Goal: Task Accomplishment & Management: Use online tool/utility

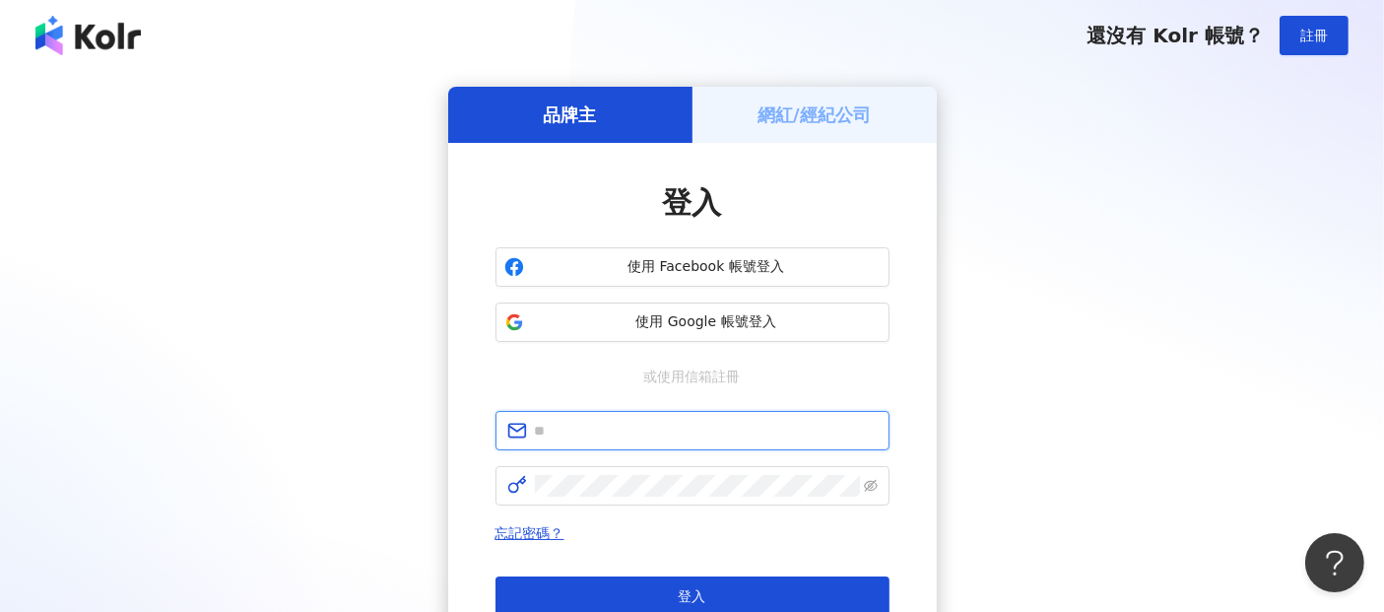
click at [554, 434] on input "text" at bounding box center [706, 431] width 343 height 22
paste input "**********"
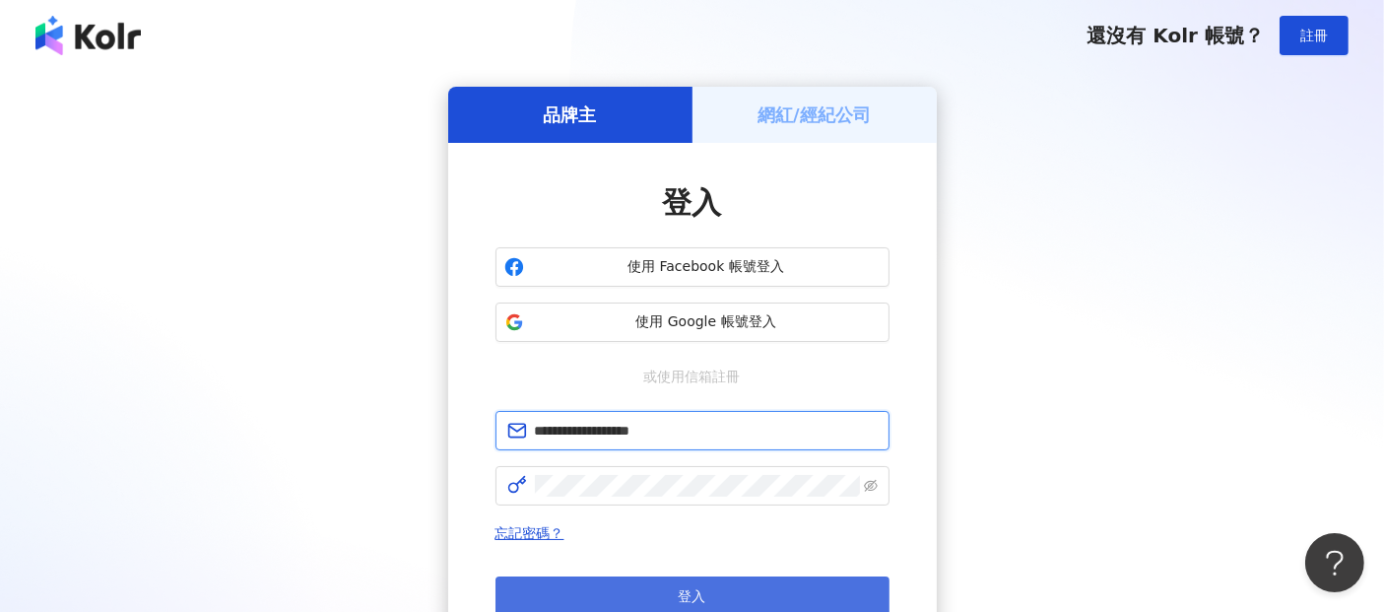
type input "**********"
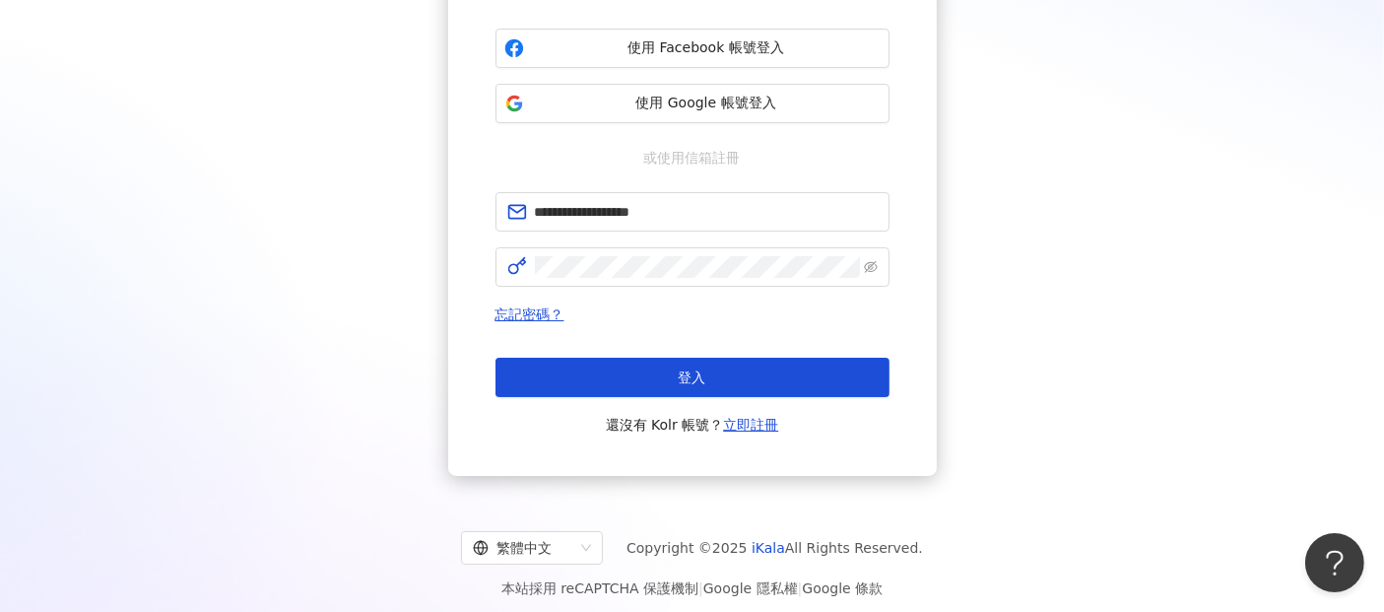
click at [695, 372] on span "登入" at bounding box center [693, 377] width 28 height 16
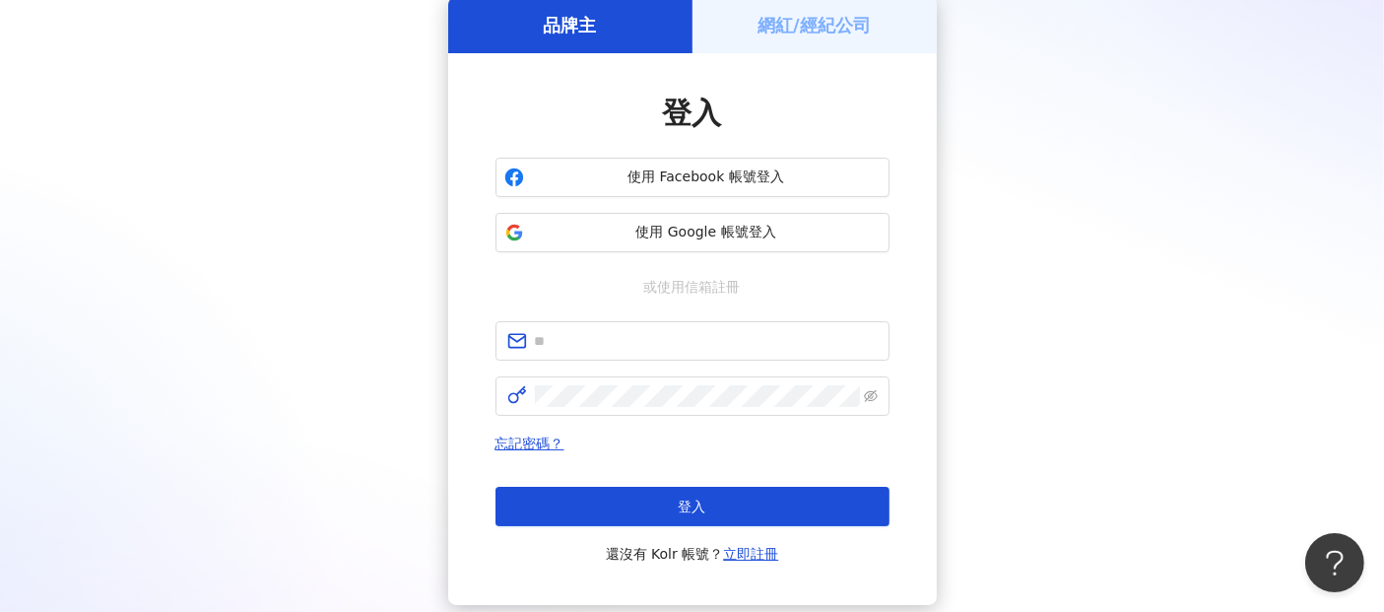
scroll to position [219, 0]
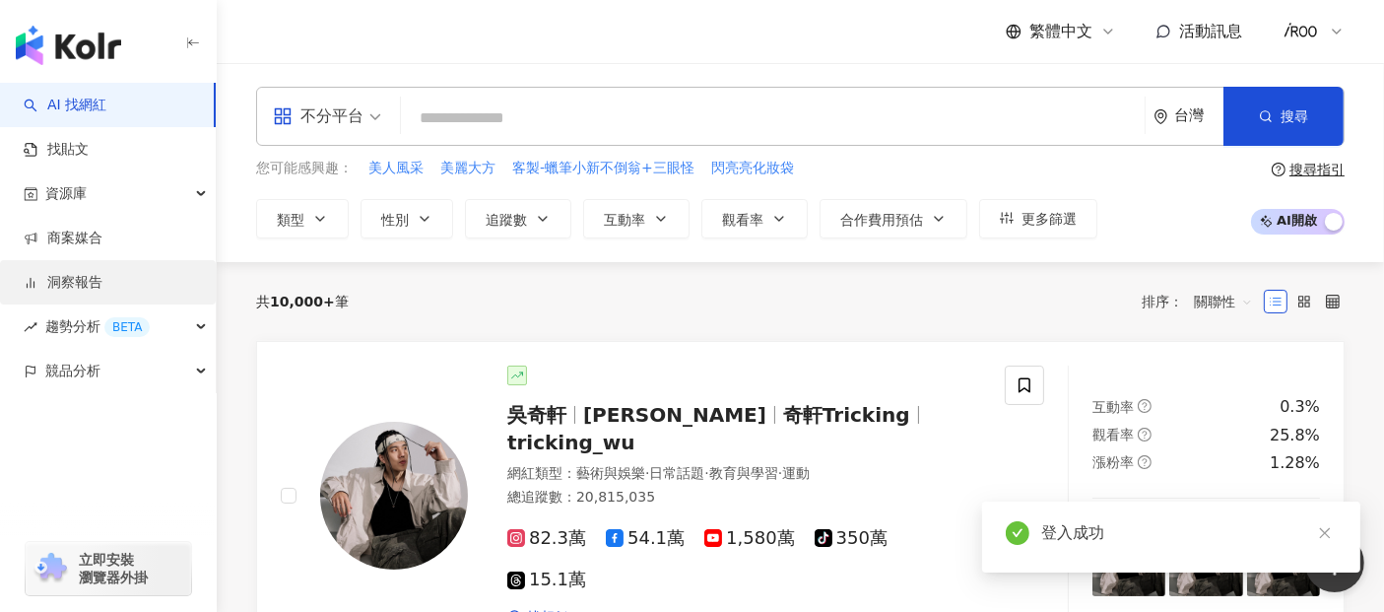
click at [65, 277] on link "洞察報告" at bounding box center [63, 283] width 79 height 20
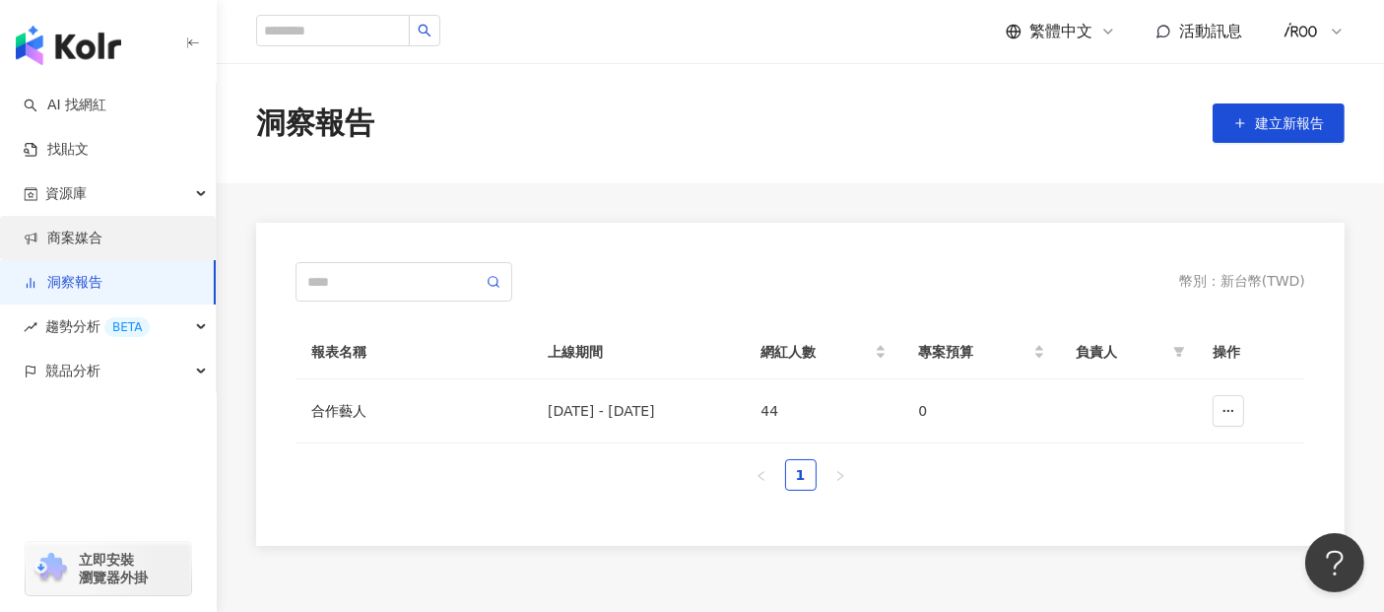
click at [86, 234] on link "商案媒合" at bounding box center [63, 238] width 79 height 20
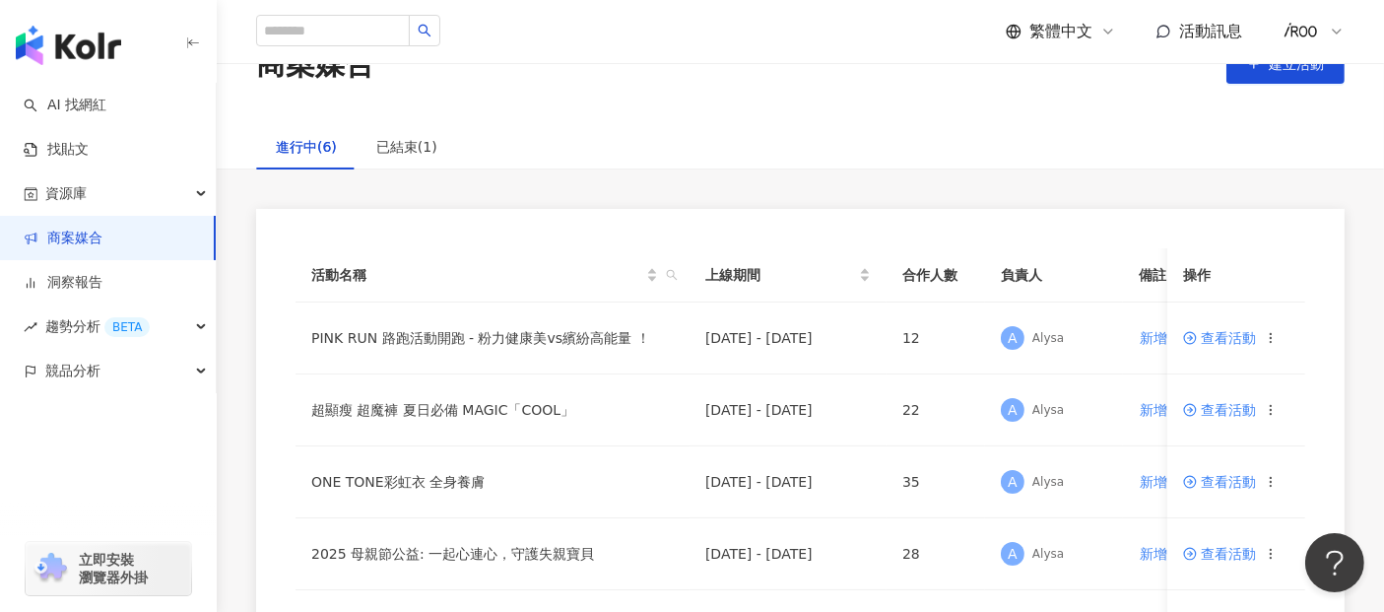
scroll to position [109, 0]
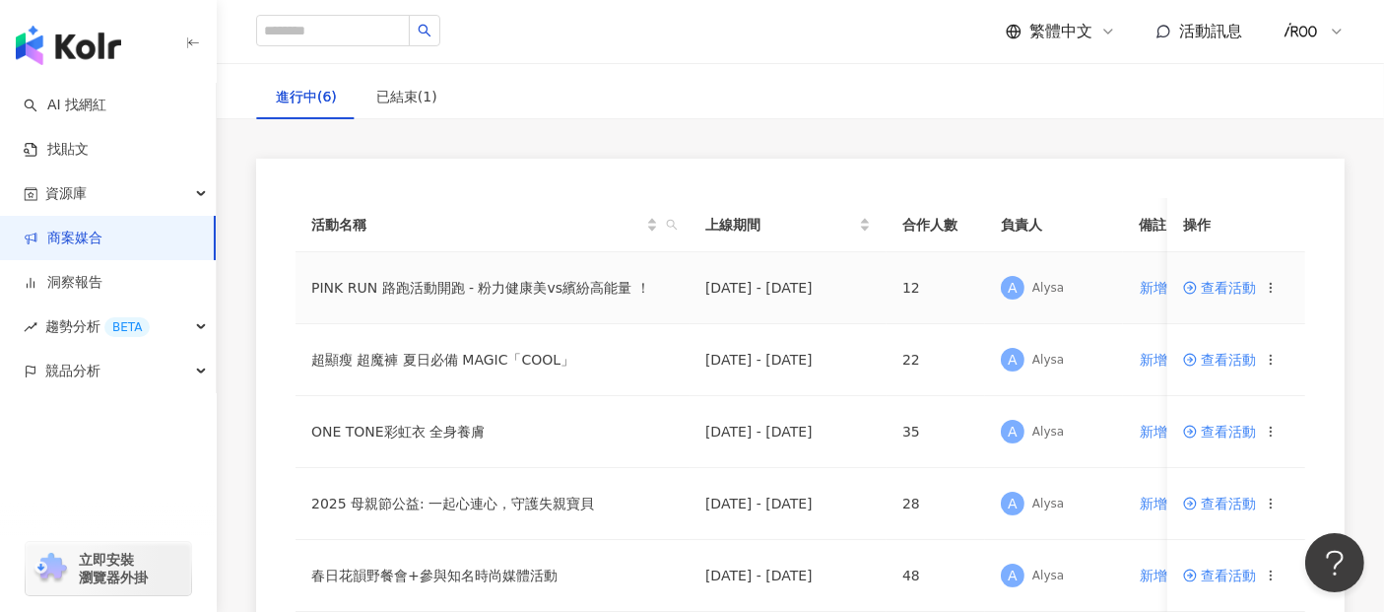
click at [1231, 287] on span "查看活動" at bounding box center [1219, 288] width 73 height 14
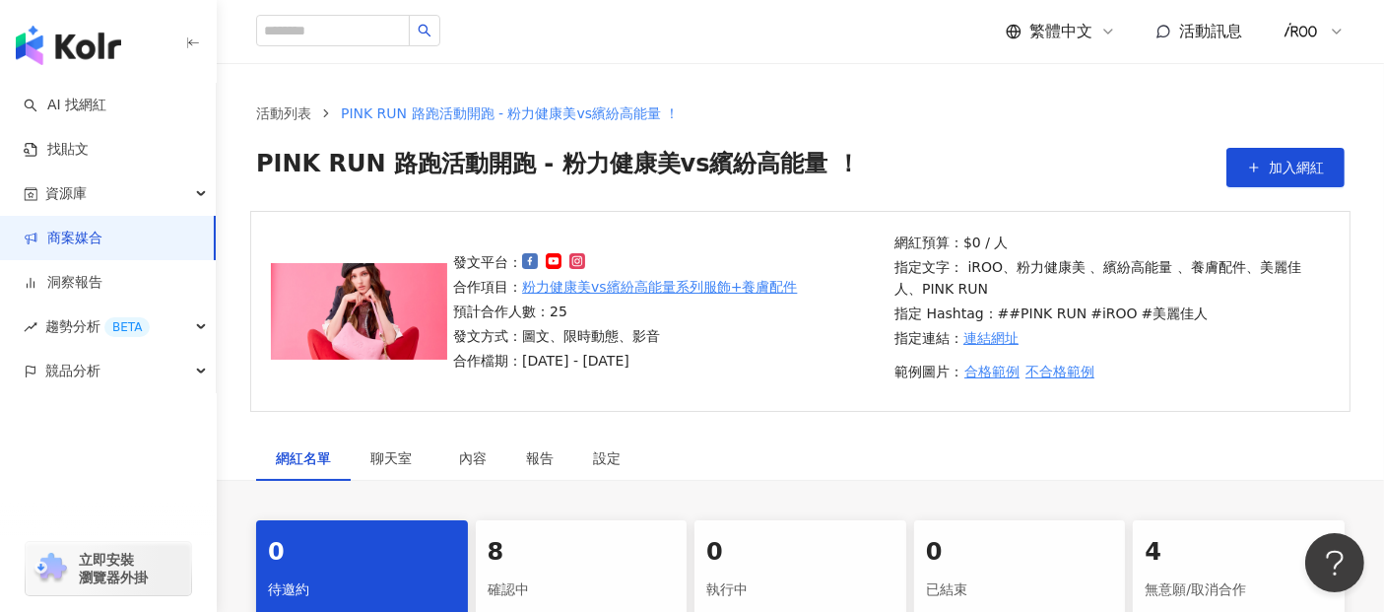
scroll to position [328, 0]
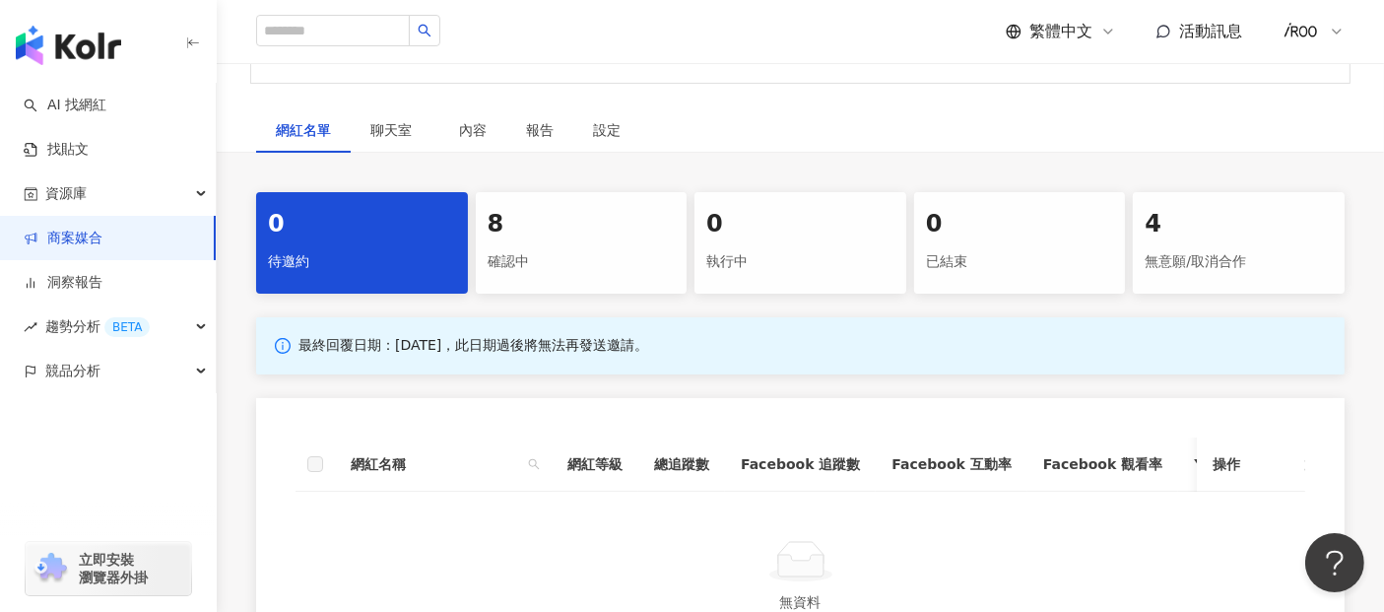
click at [533, 239] on div "8" at bounding box center [582, 224] width 188 height 33
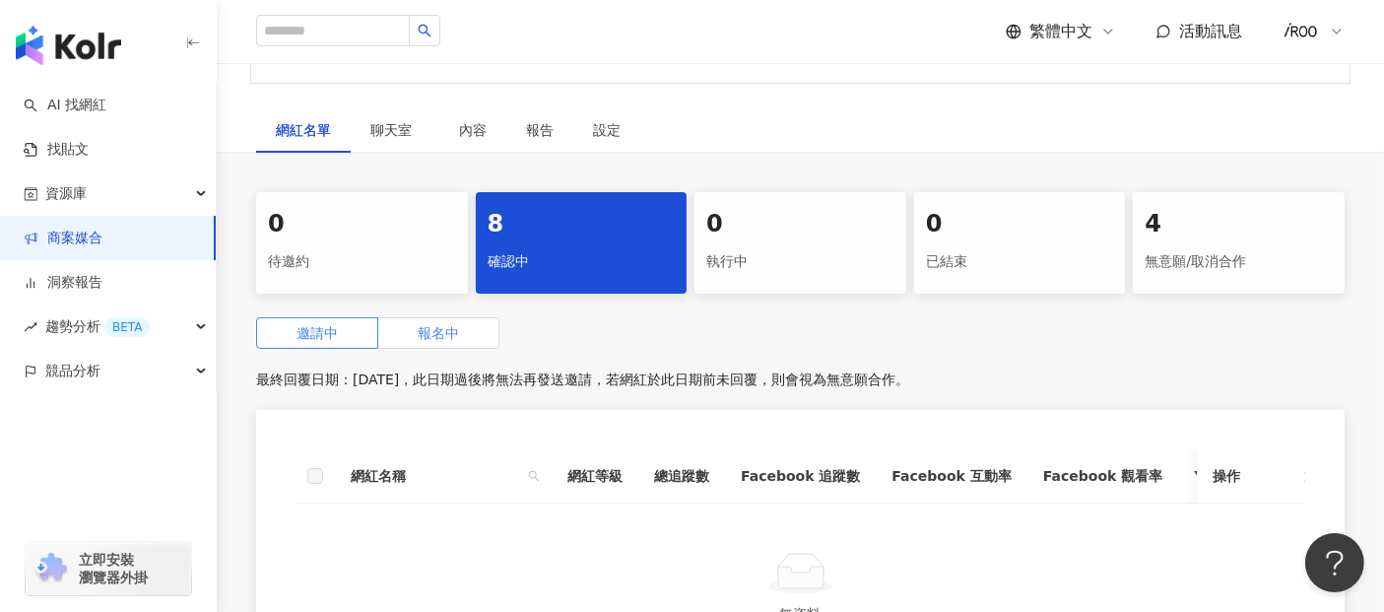
click at [428, 325] on span "報名中" at bounding box center [438, 333] width 41 height 16
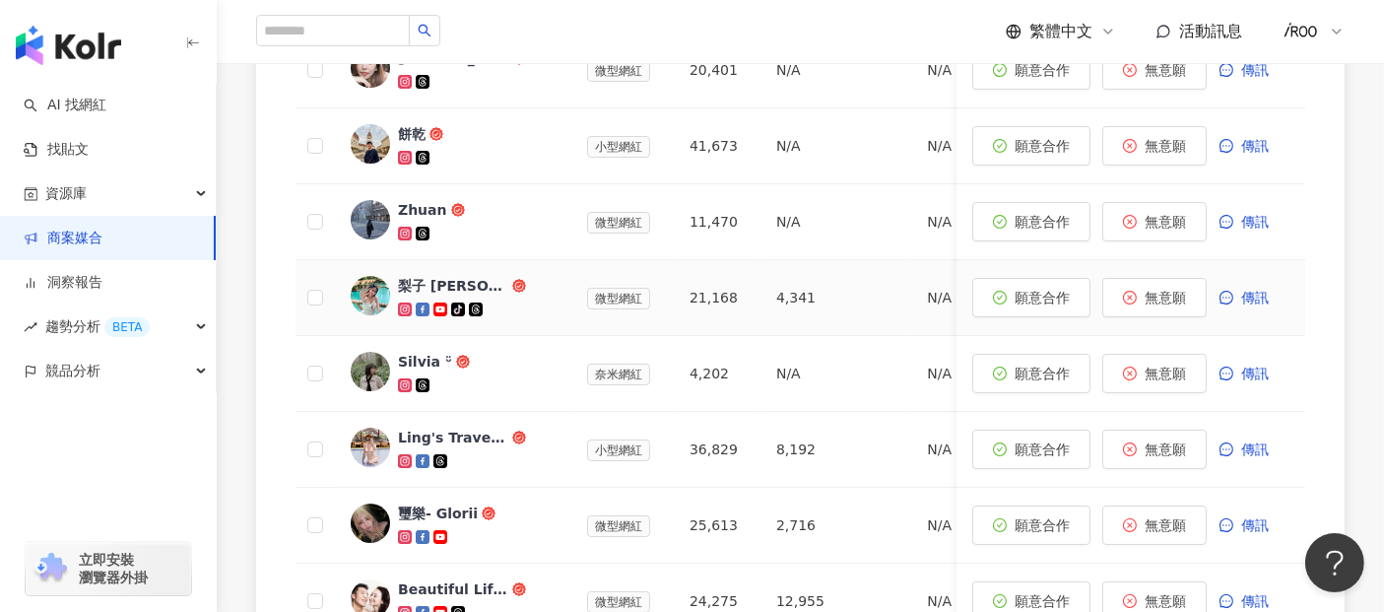
scroll to position [765, 0]
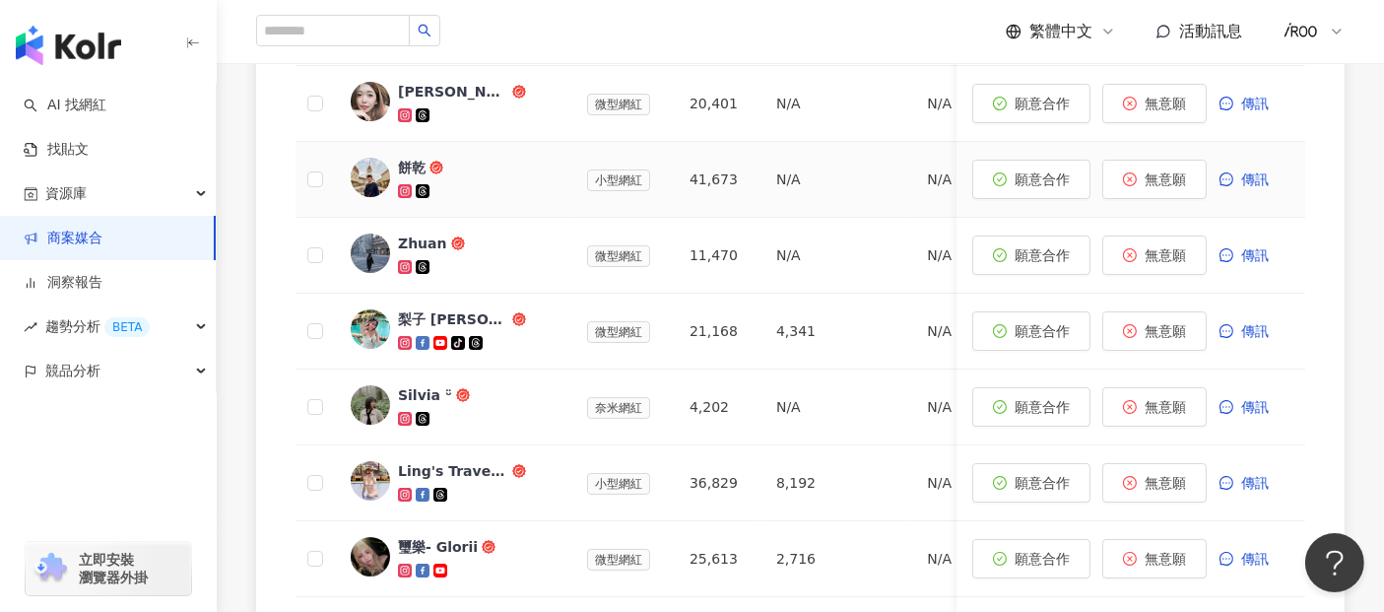
click at [384, 169] on img at bounding box center [370, 177] width 39 height 39
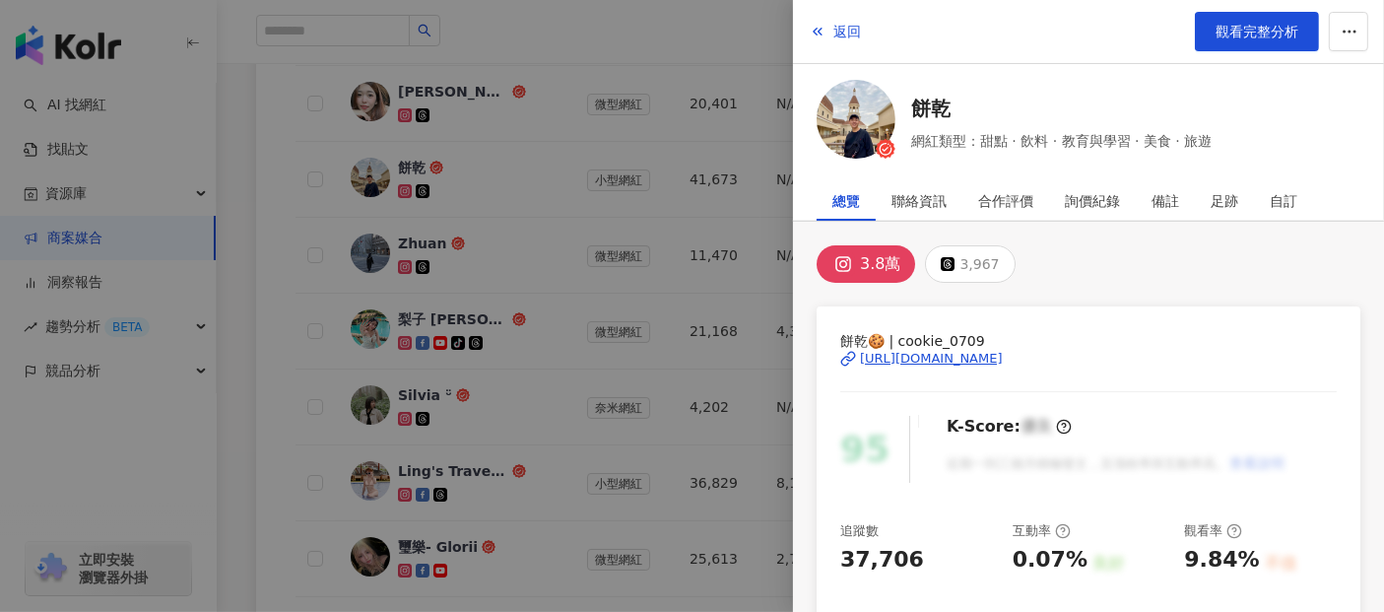
click at [258, 202] on div at bounding box center [692, 306] width 1384 height 612
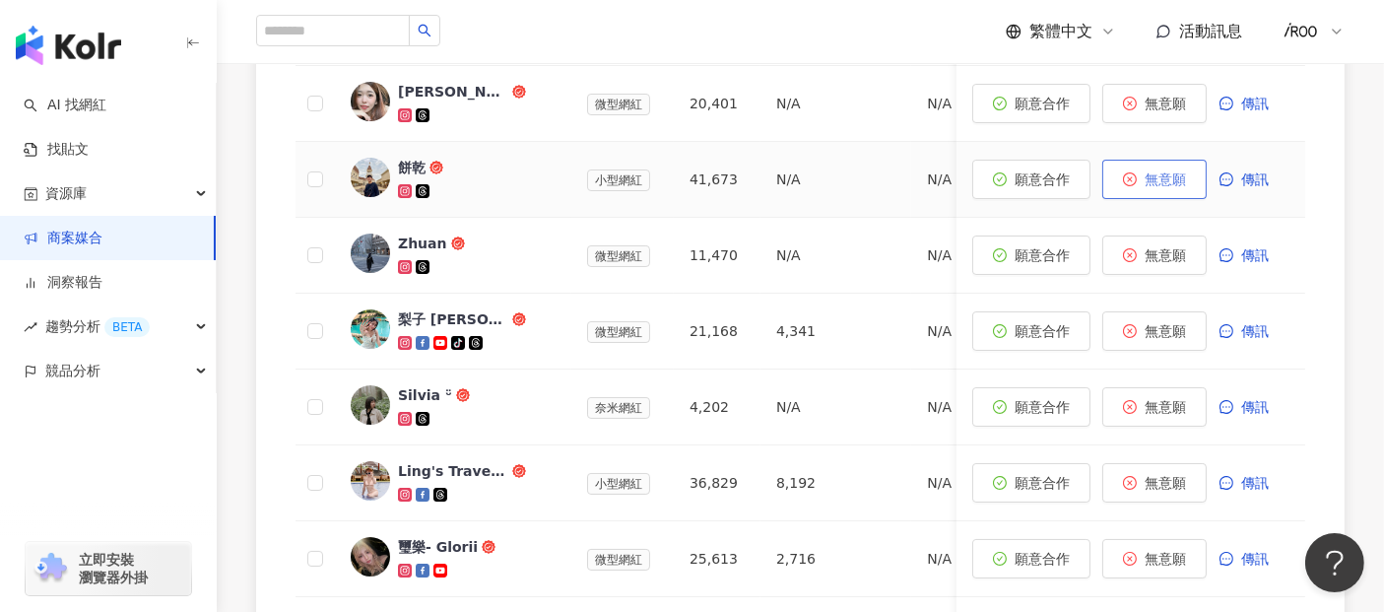
click at [1145, 187] on button "無意願" at bounding box center [1154, 179] width 104 height 39
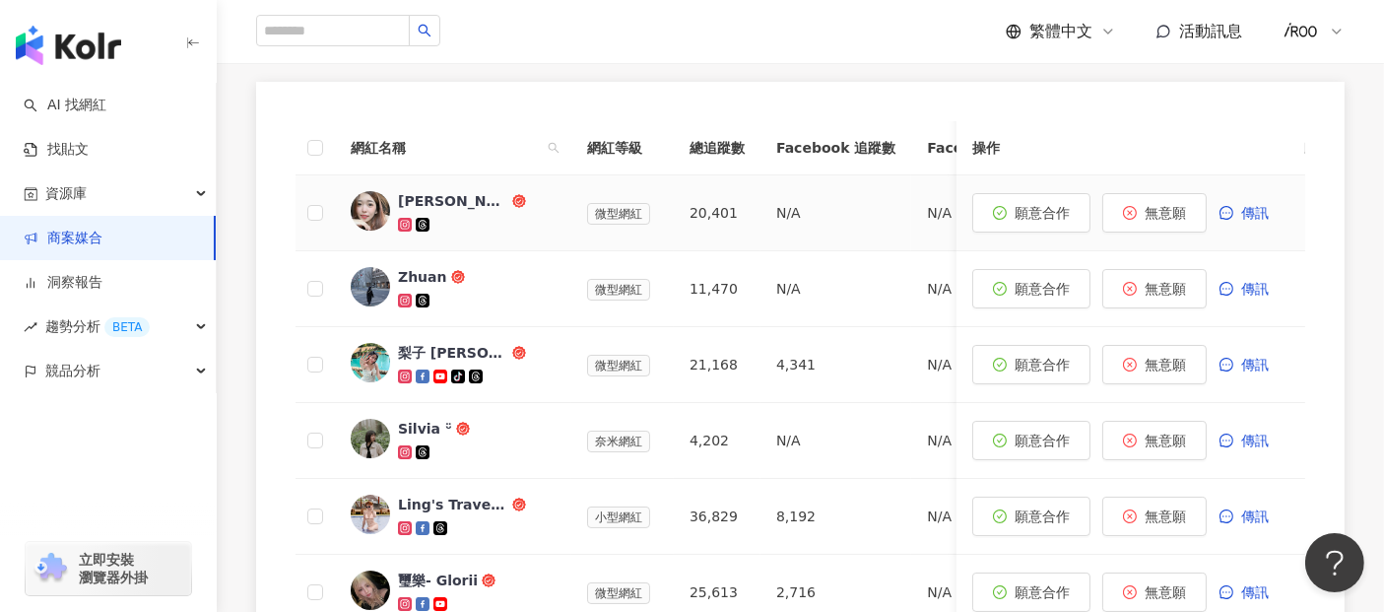
scroll to position [875, 0]
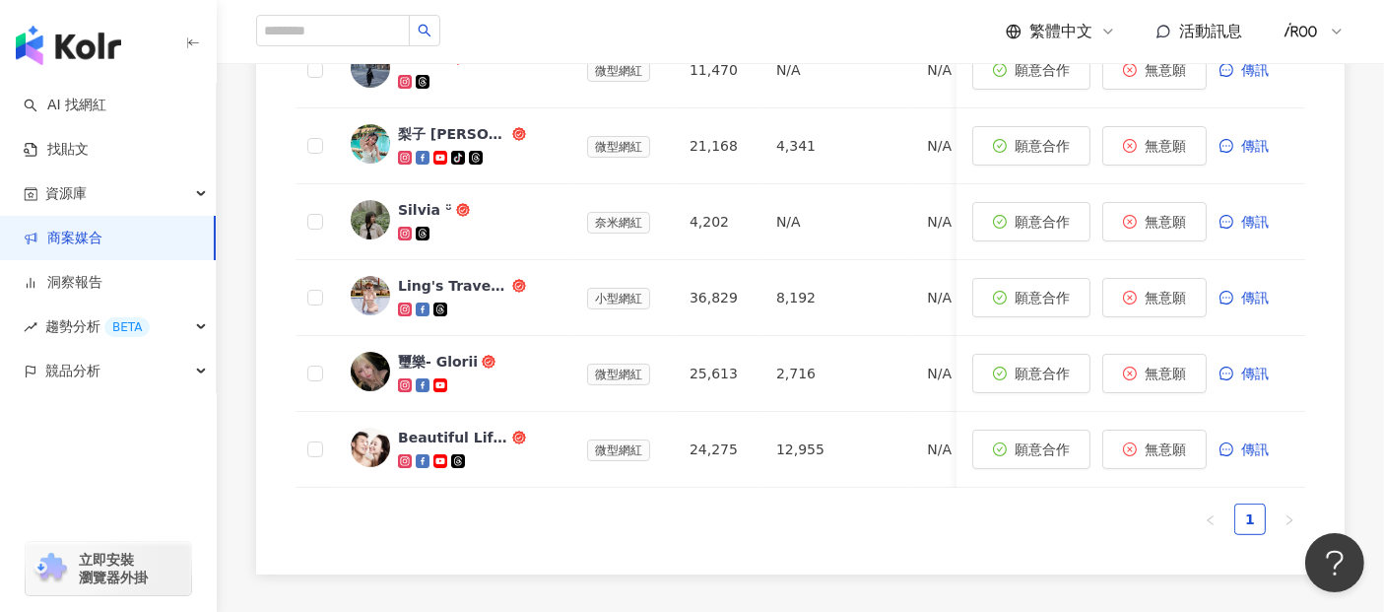
drag, startPoint x: 1348, startPoint y: 254, endPoint x: 1253, endPoint y: 250, distance: 95.6
click at [1348, 254] on div "0 待邀約 7 確認中 0 執行中 0 已結束 5 無意願/取消合作 邀請中 報名中 最終回覆日期：[DATE]，此日期後將會關閉活動報名，若於此日期前未回覆…" at bounding box center [800, 115] width 1167 height 941
click at [252, 361] on div "0 待邀約 7 確認中 0 執行中 0 已結束 5 無意願/取消合作 邀請中 報名中 最終回覆日期：[DATE]，此日期後將會關閉活動報名，若於此日期前未回覆…" at bounding box center [800, 115] width 1167 height 941
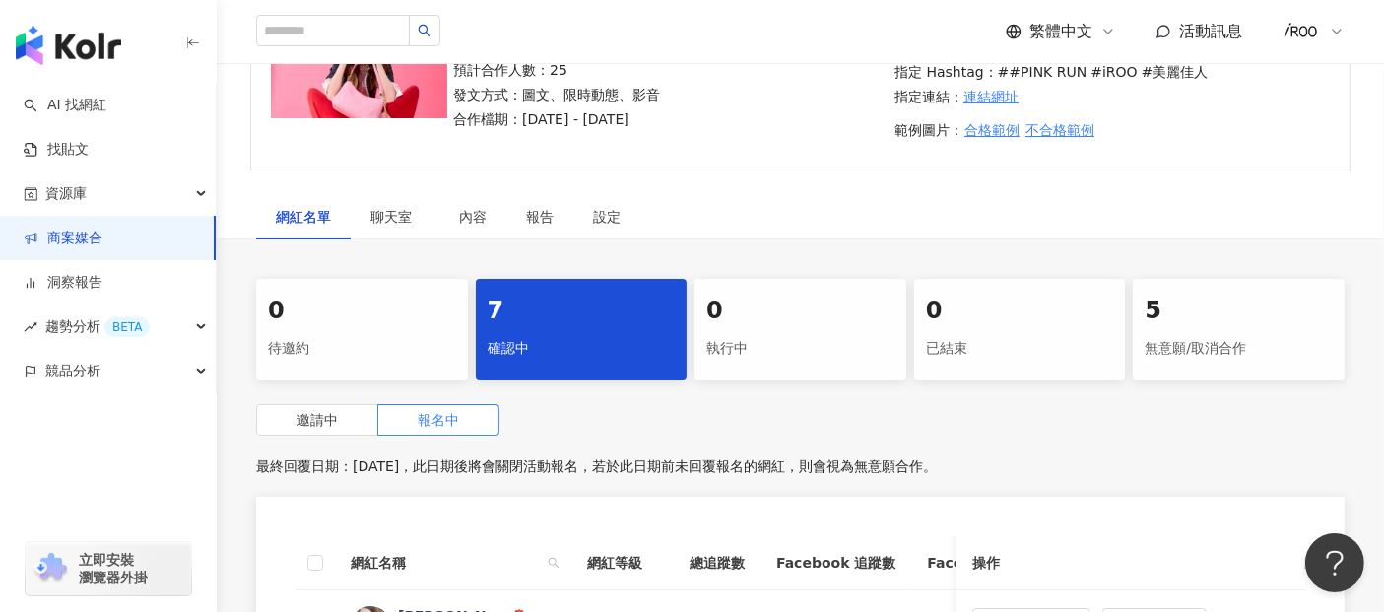
scroll to position [109, 0]
